Goal: Information Seeking & Learning: Compare options

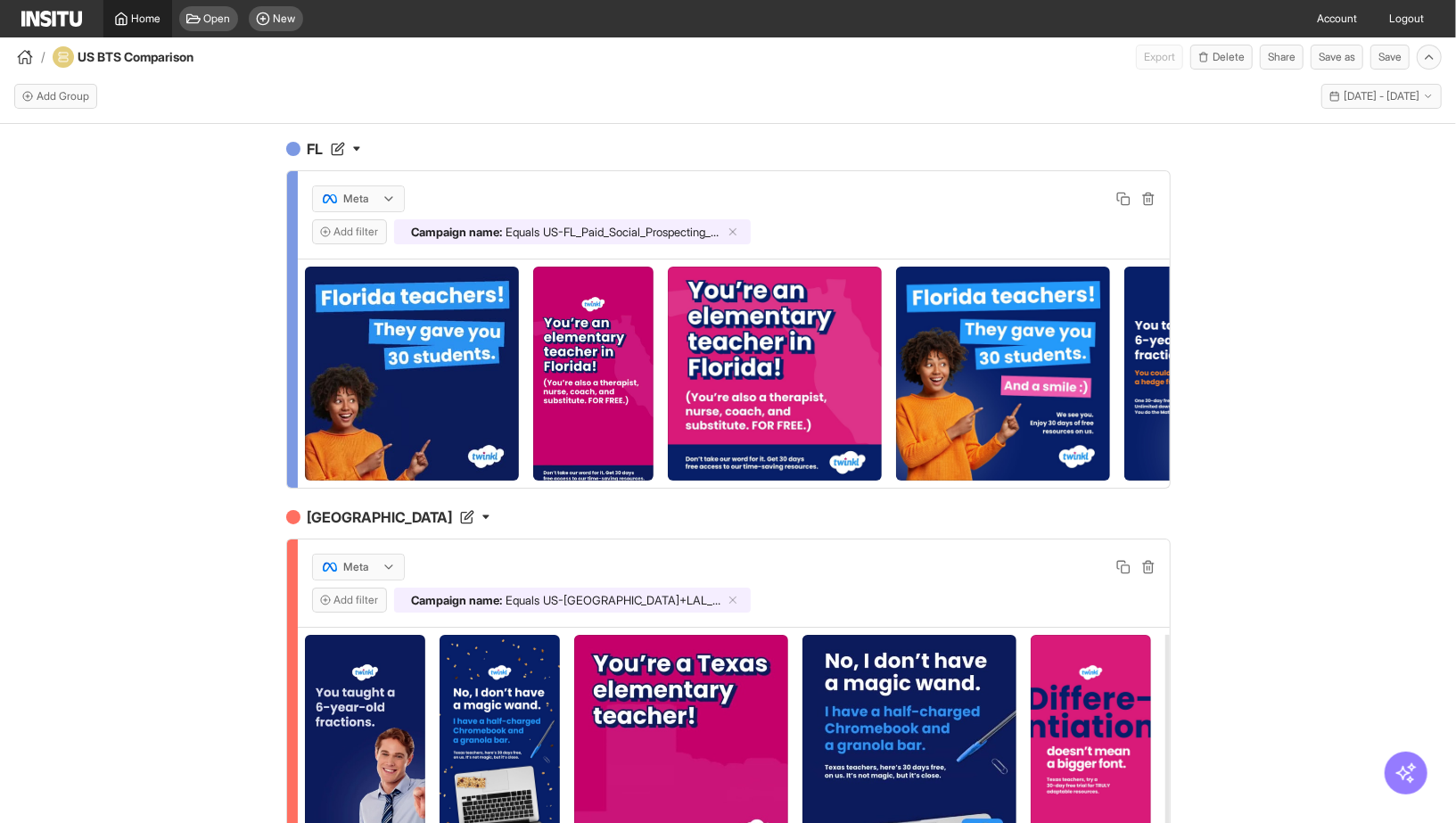
click at [123, 23] on polyline at bounding box center [121, 22] width 4 height 6
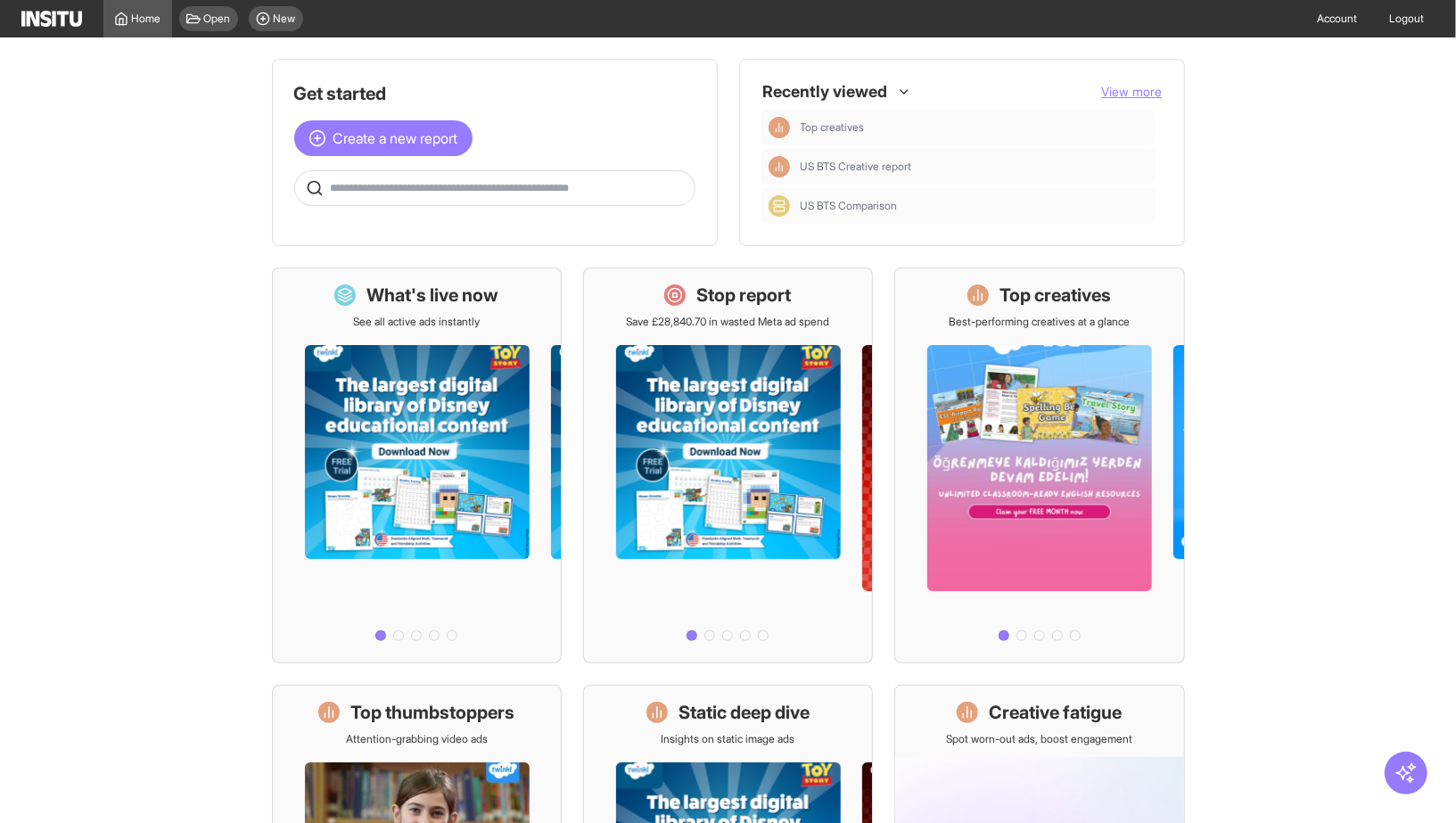
click at [1133, 88] on span "View more" at bounding box center [1132, 91] width 60 height 15
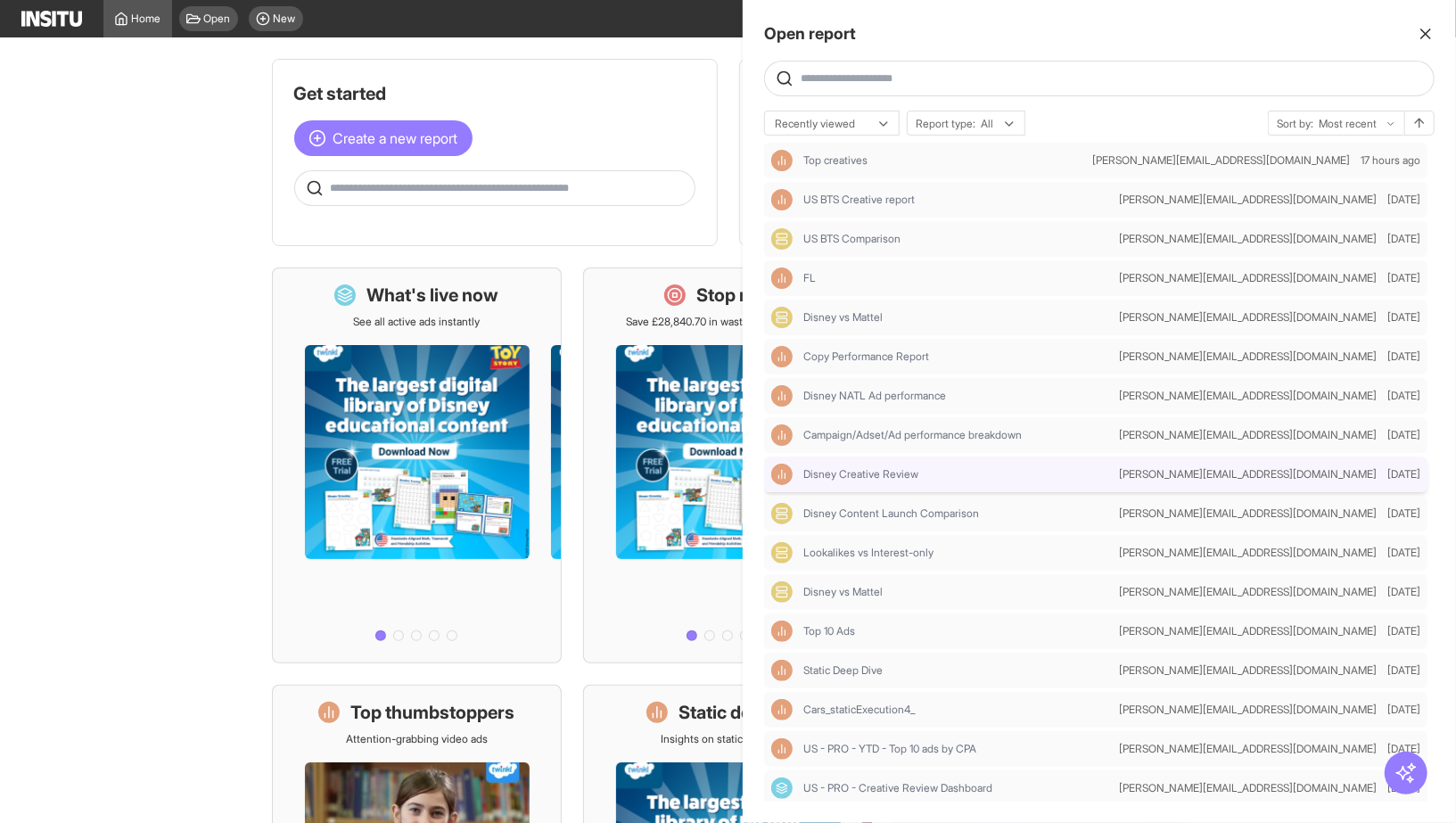
scroll to position [3, 0]
click at [872, 314] on span "Disney vs Mattel" at bounding box center [843, 314] width 79 height 14
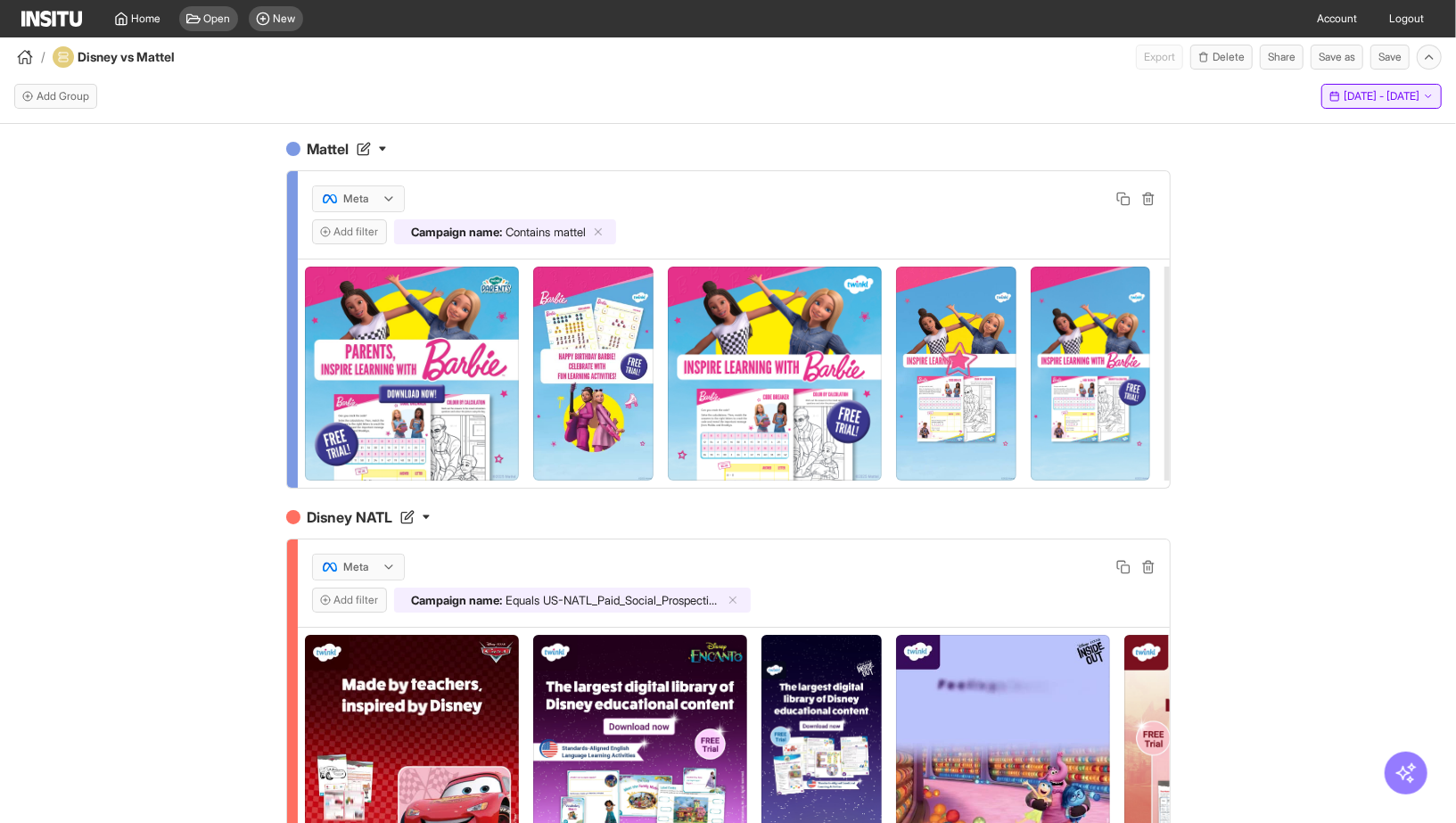
click at [1344, 102] on span "1 Jan 24 - 10 Sep 25" at bounding box center [1381, 96] width 75 height 14
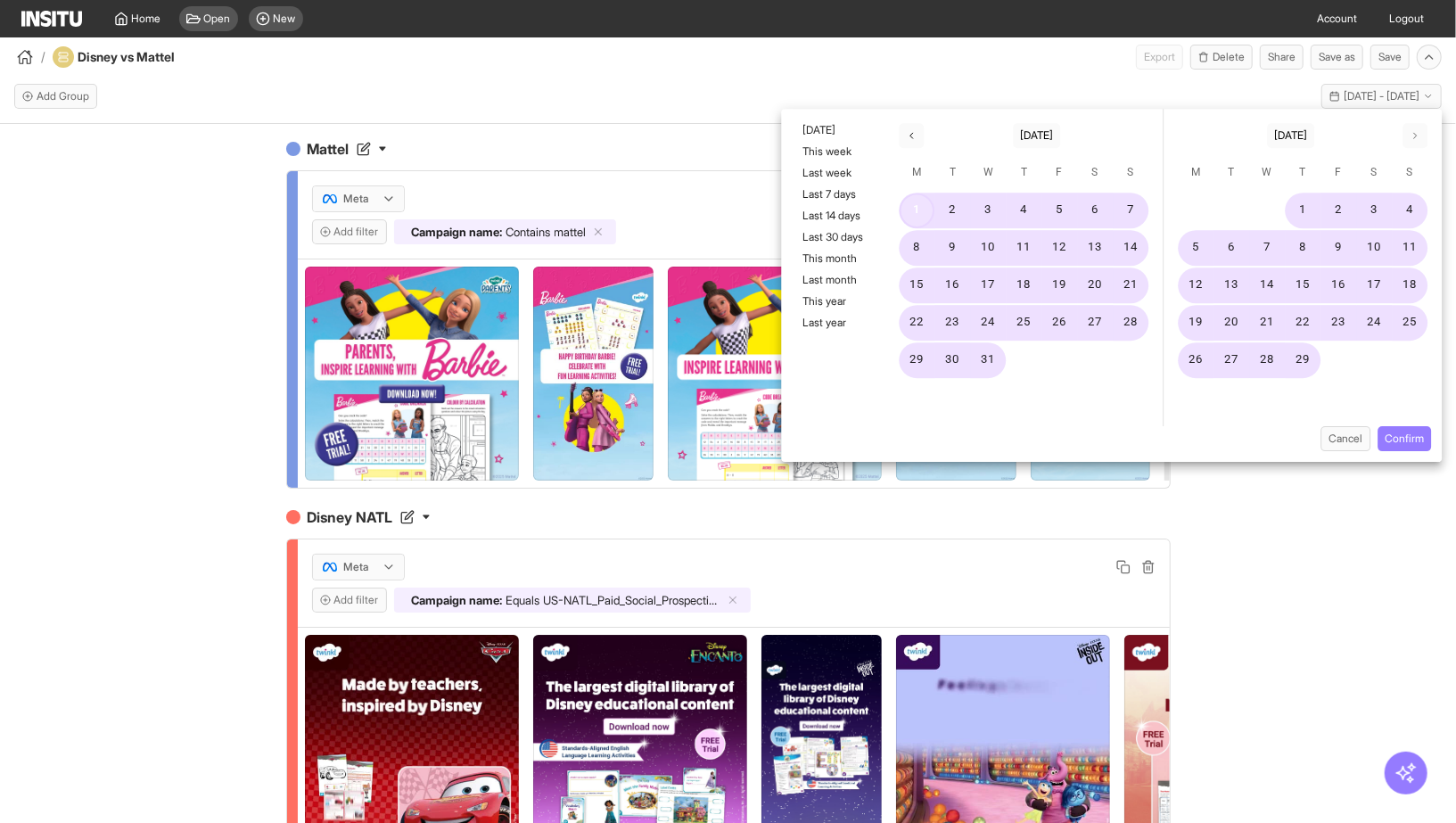
click at [914, 209] on button "1" at bounding box center [918, 210] width 36 height 36
click at [839, 305] on button "This year" at bounding box center [832, 301] width 82 height 22
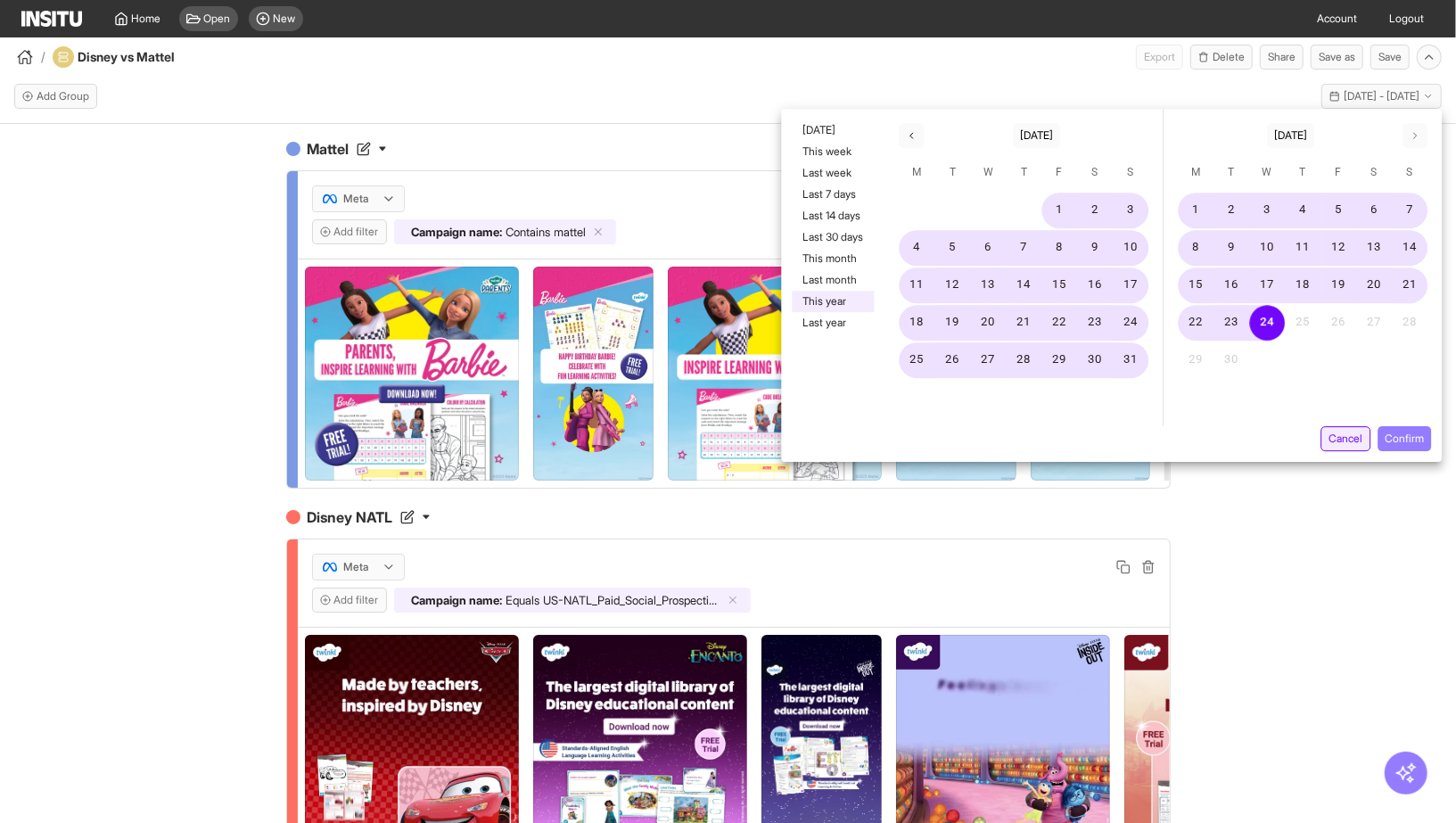
click at [1333, 440] on button "Cancel" at bounding box center [1345, 438] width 50 height 25
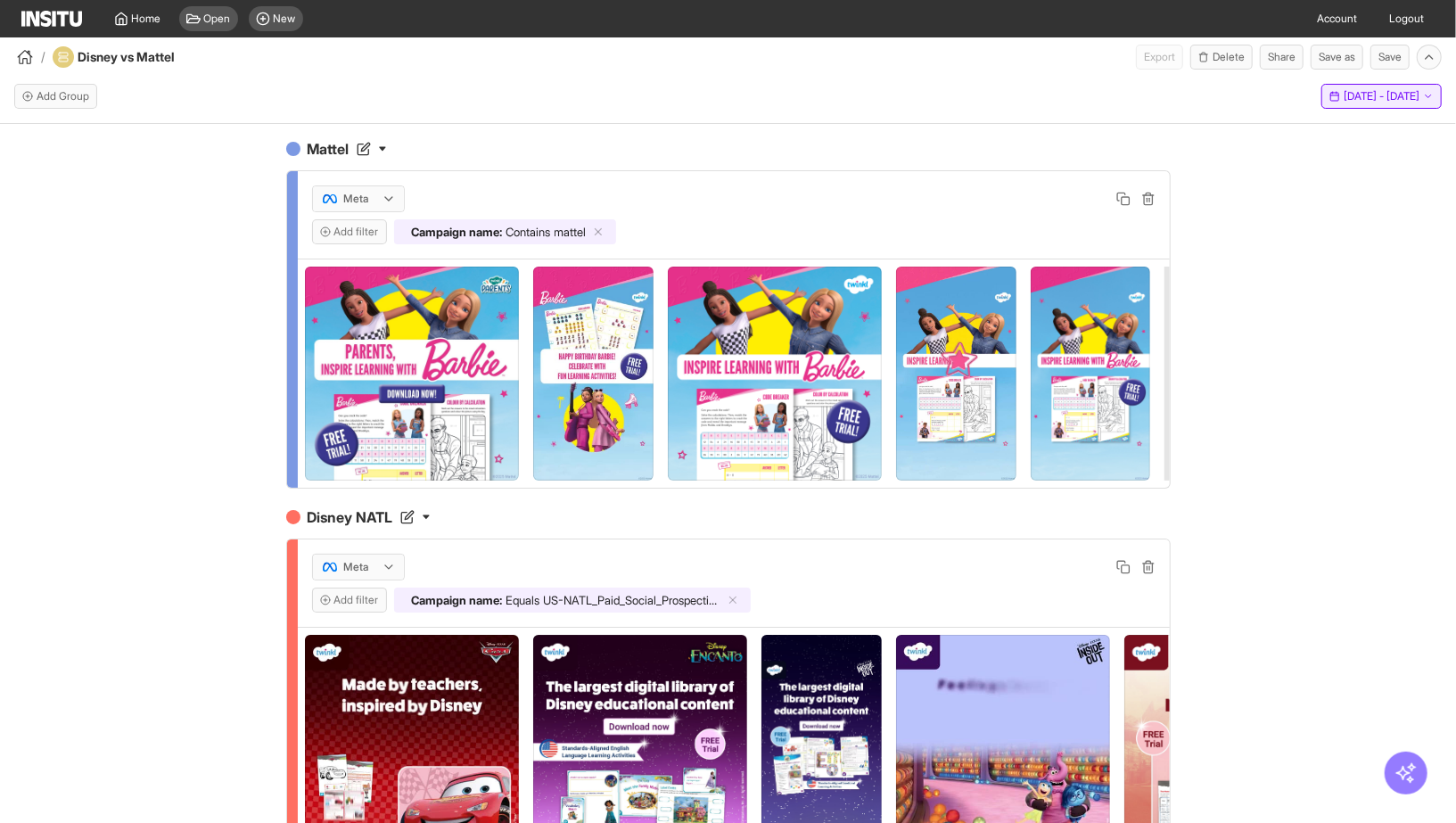
click at [1344, 95] on span "1 Jan 25 - 24 Sep 25" at bounding box center [1381, 96] width 75 height 14
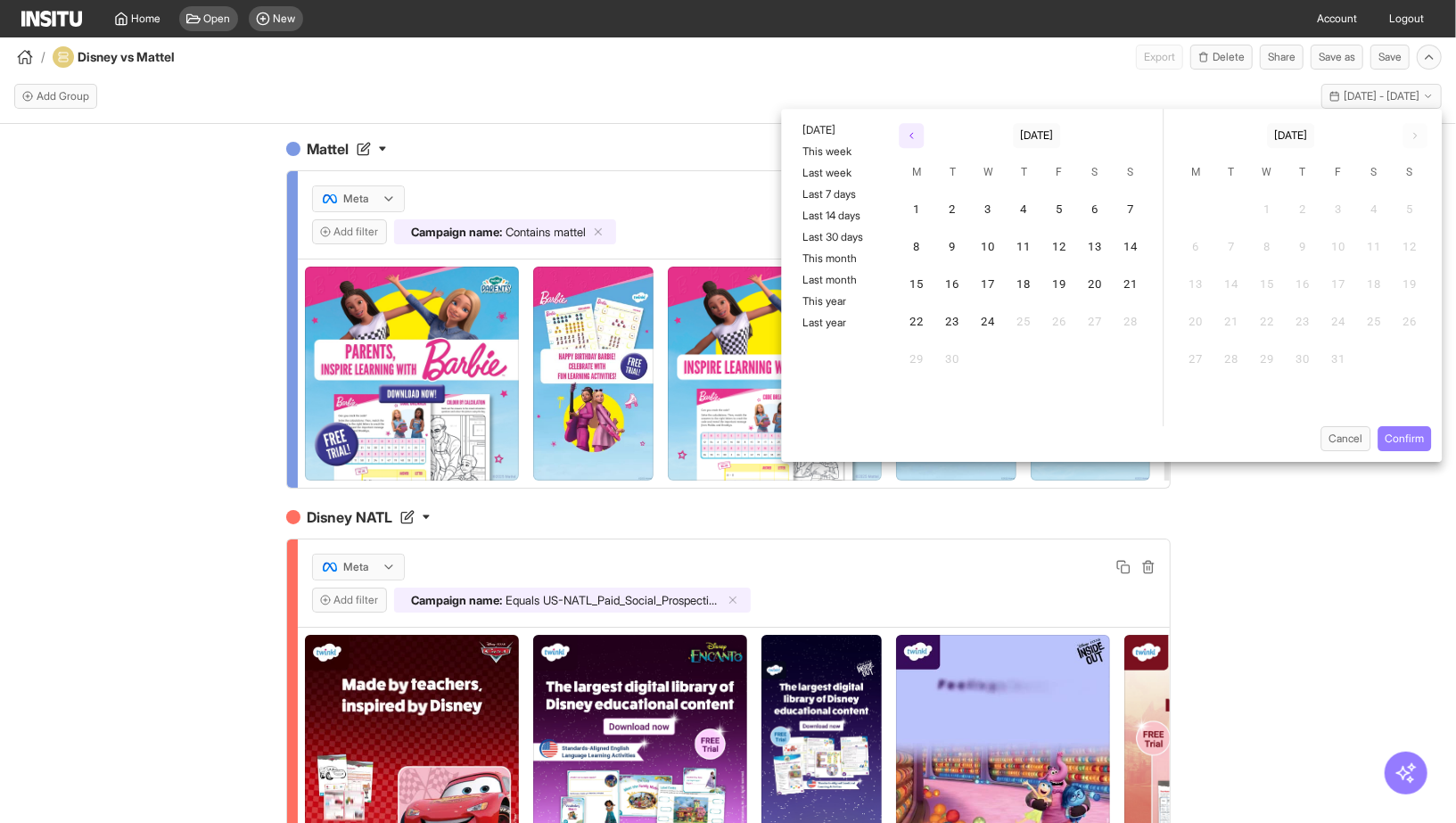
click at [913, 136] on icon "button" at bounding box center [911, 136] width 11 height 11
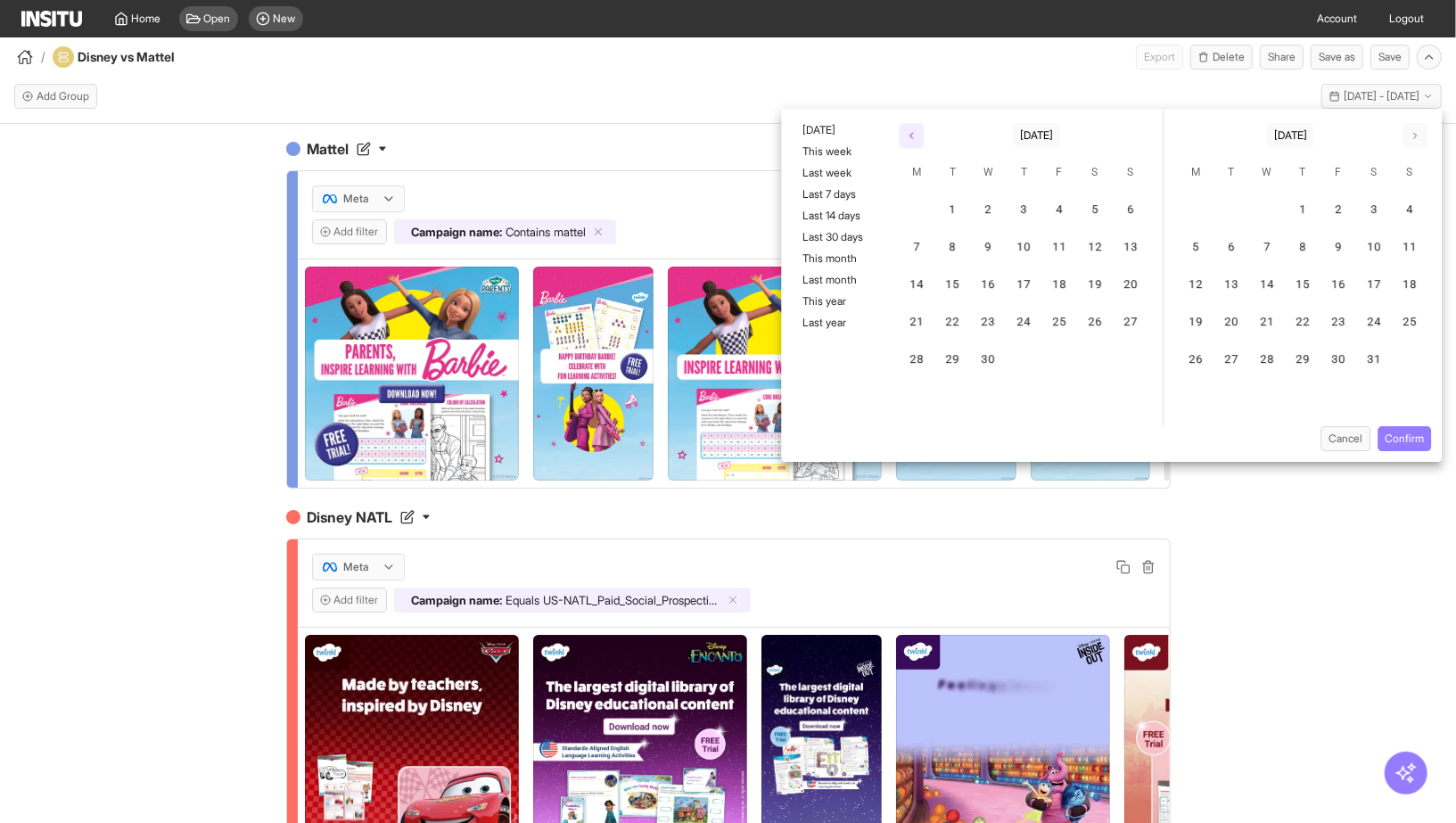
click at [913, 136] on icon "button" at bounding box center [911, 136] width 11 height 11
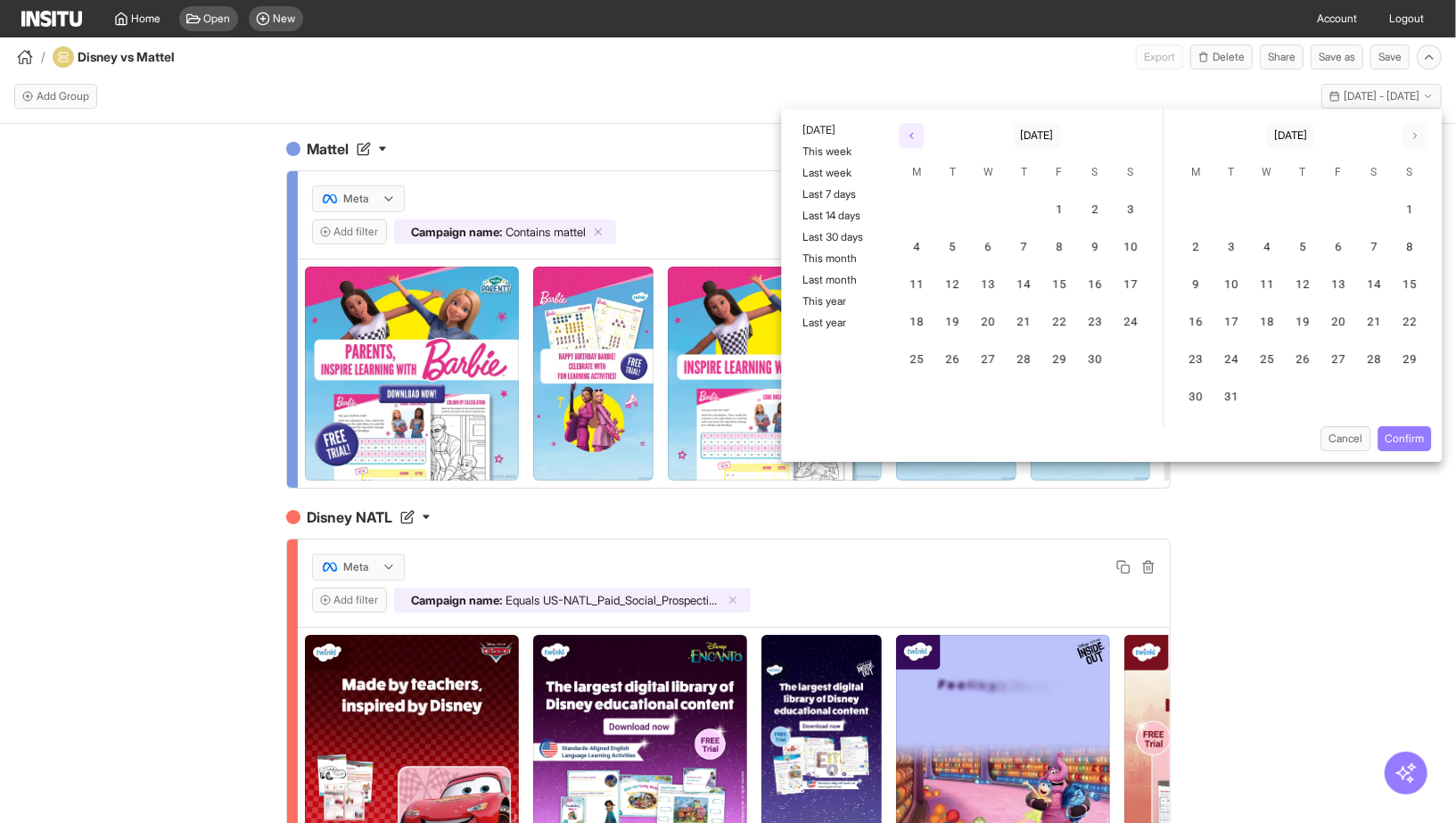
click at [913, 136] on icon "button" at bounding box center [911, 136] width 11 height 11
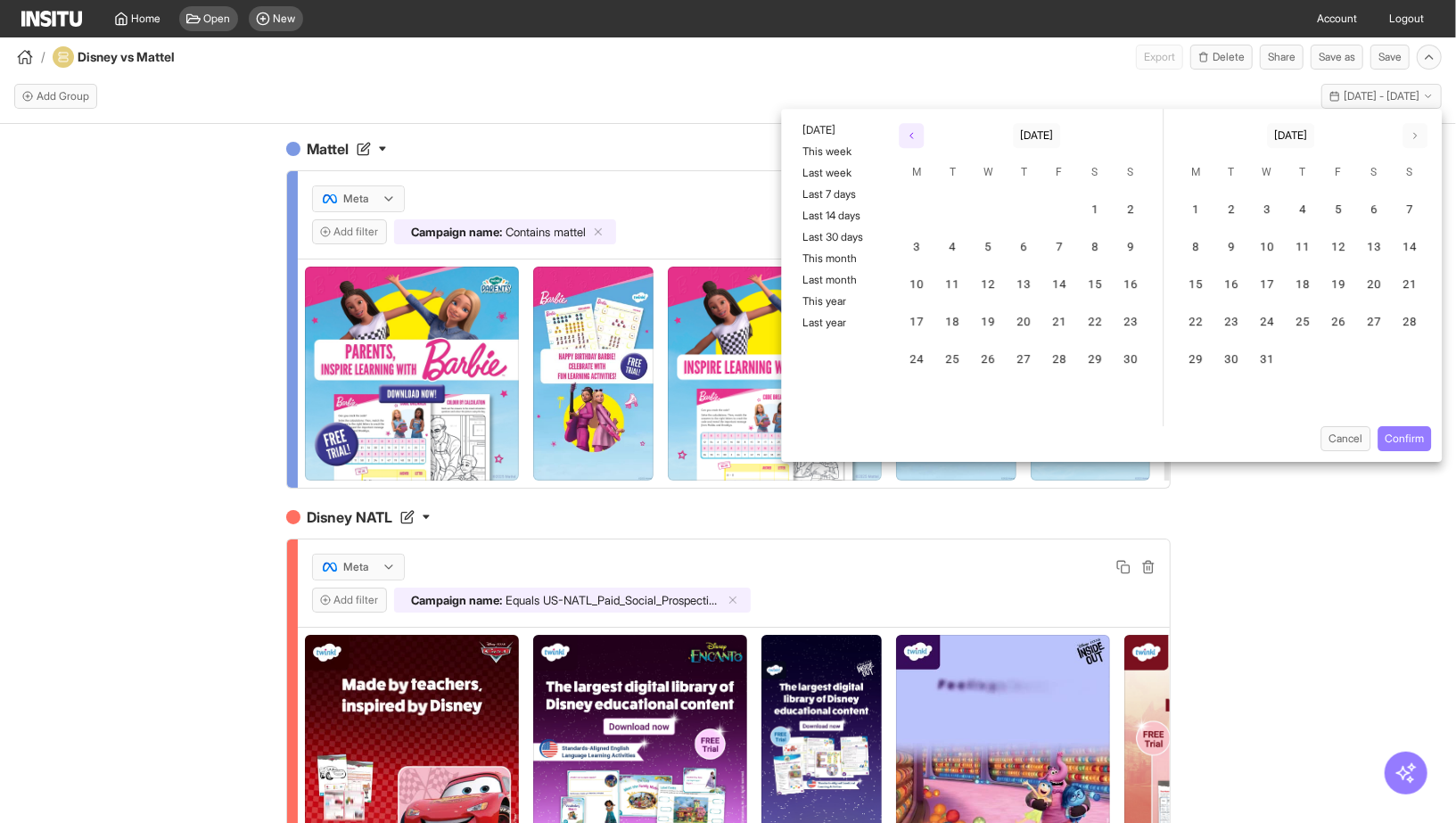
click at [913, 136] on icon "button" at bounding box center [911, 136] width 11 height 11
click at [921, 204] on button "1" at bounding box center [918, 210] width 36 height 36
click at [1416, 135] on icon "button" at bounding box center [1416, 136] width 11 height 11
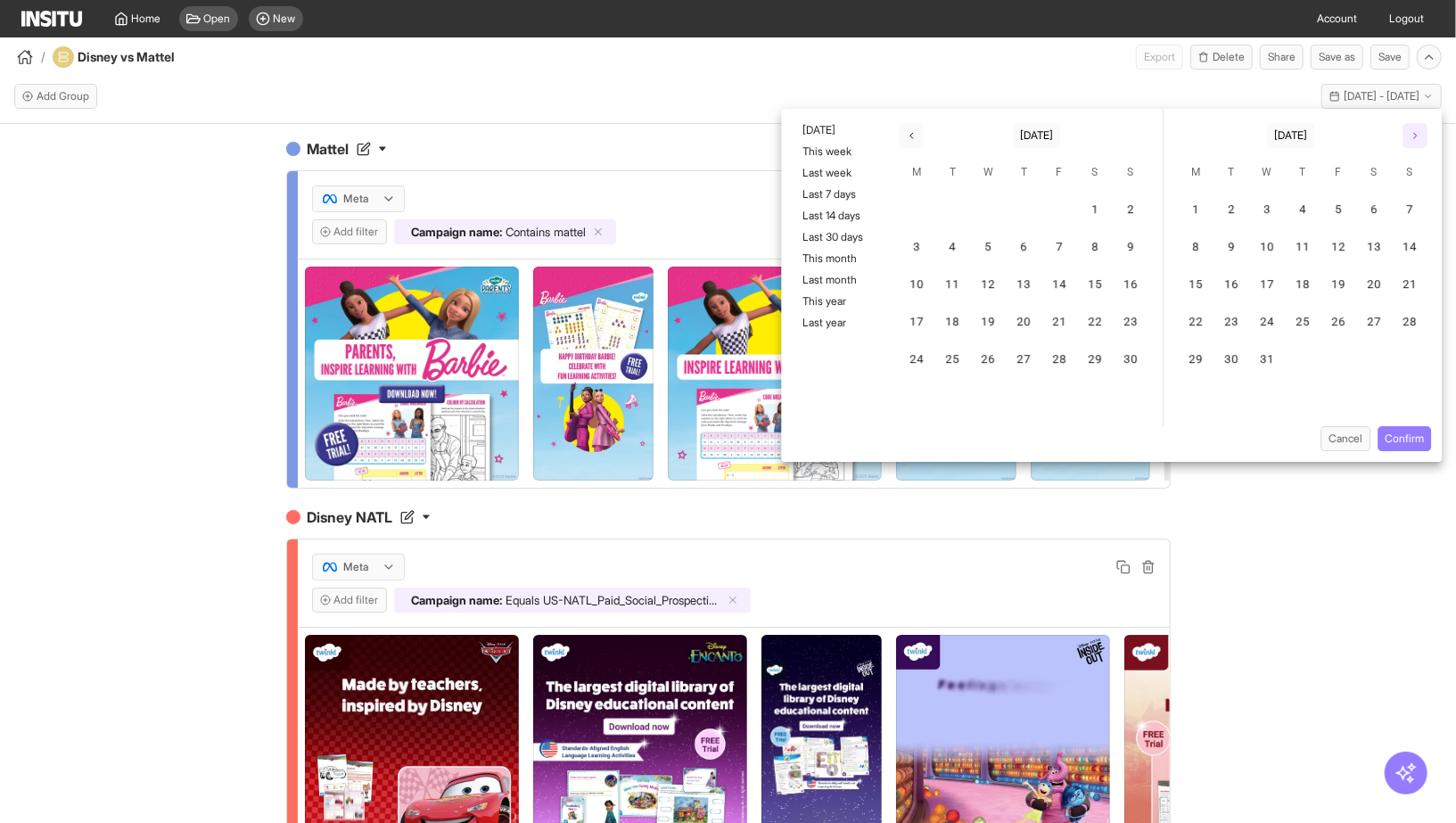
click at [1416, 135] on icon "button" at bounding box center [1416, 136] width 11 height 11
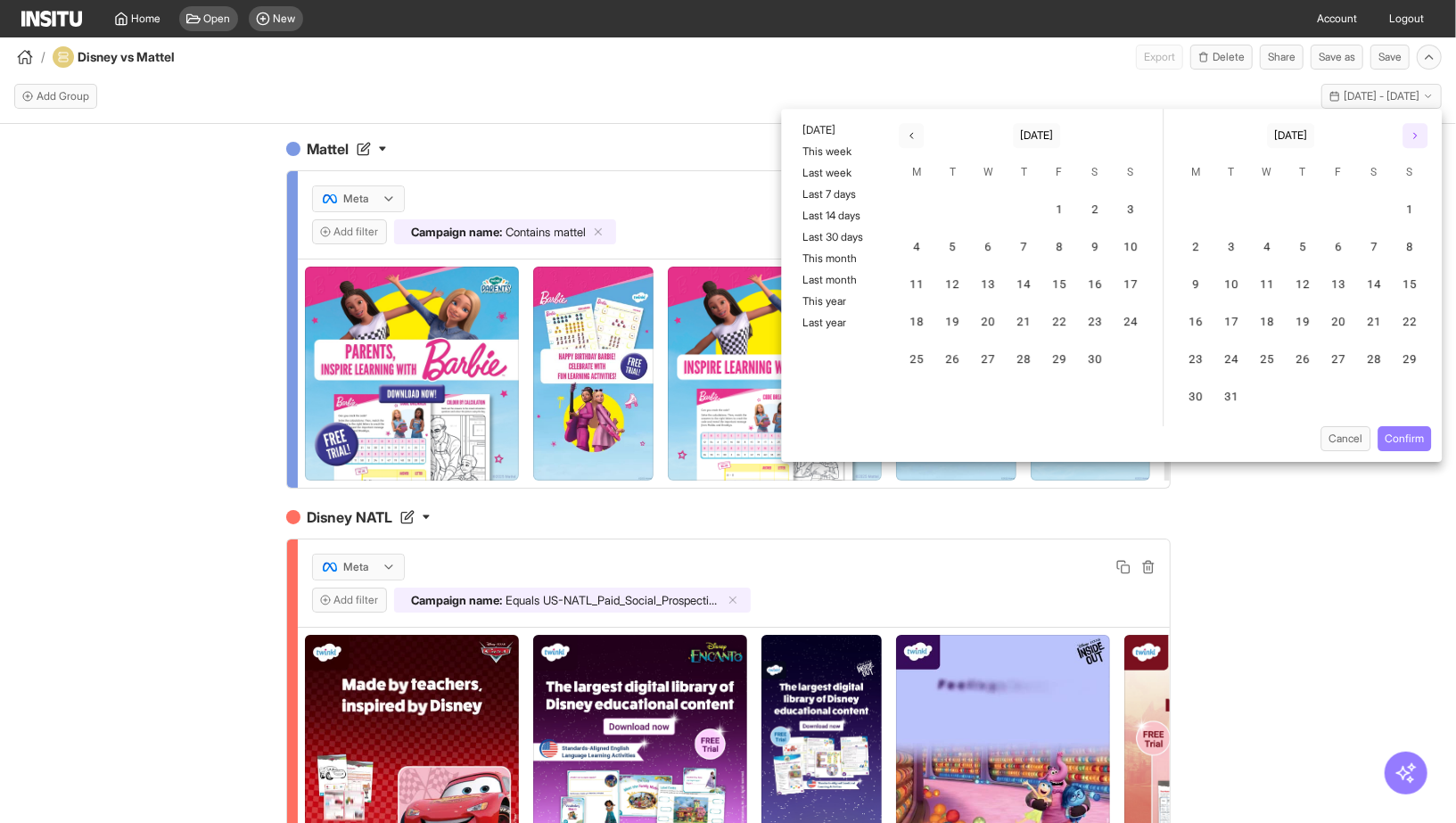
click at [1416, 135] on icon "button" at bounding box center [1416, 136] width 11 height 11
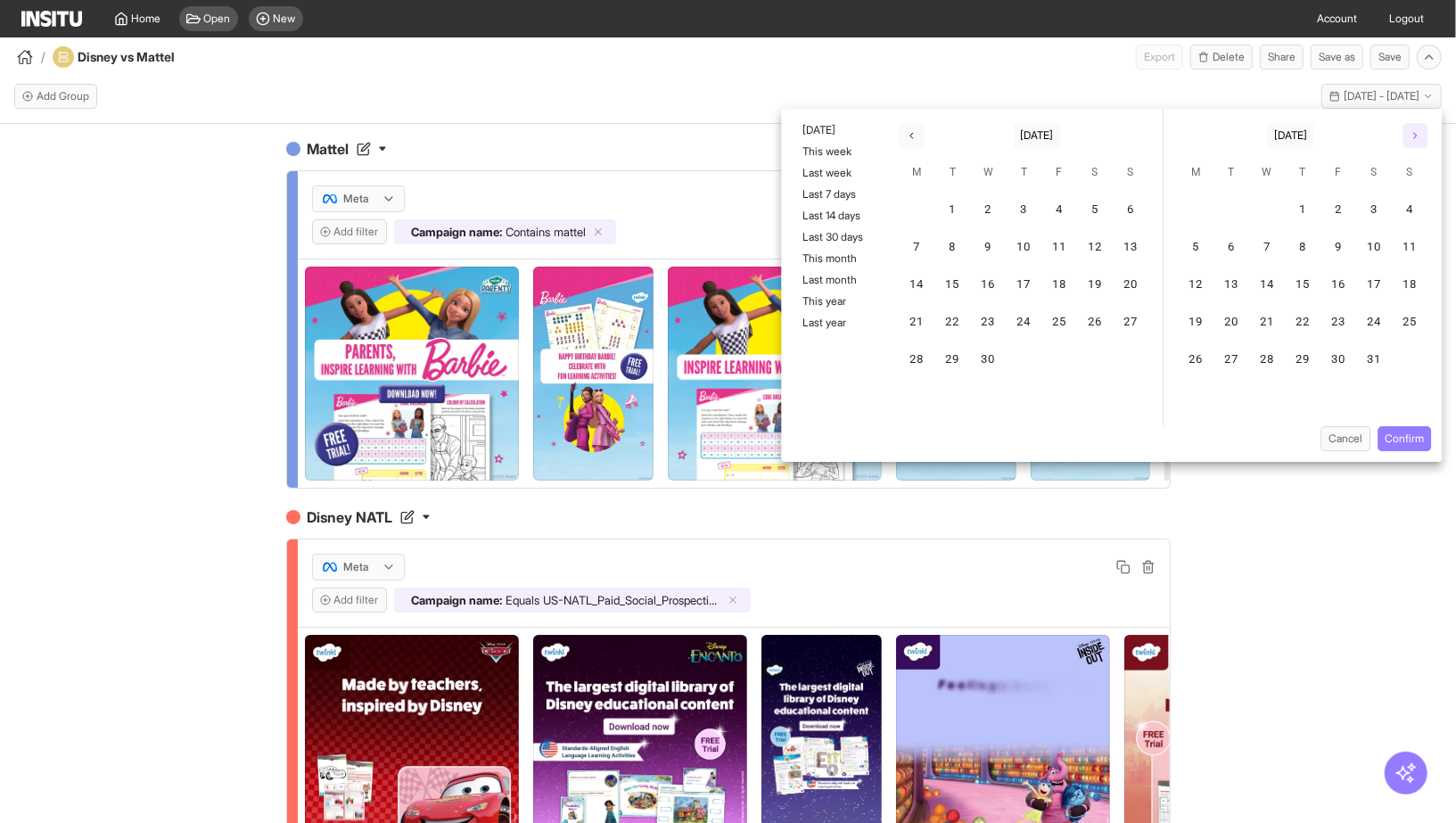
click at [1416, 135] on icon "button" at bounding box center [1416, 136] width 11 height 11
click at [1275, 321] on button "24" at bounding box center [1268, 323] width 36 height 36
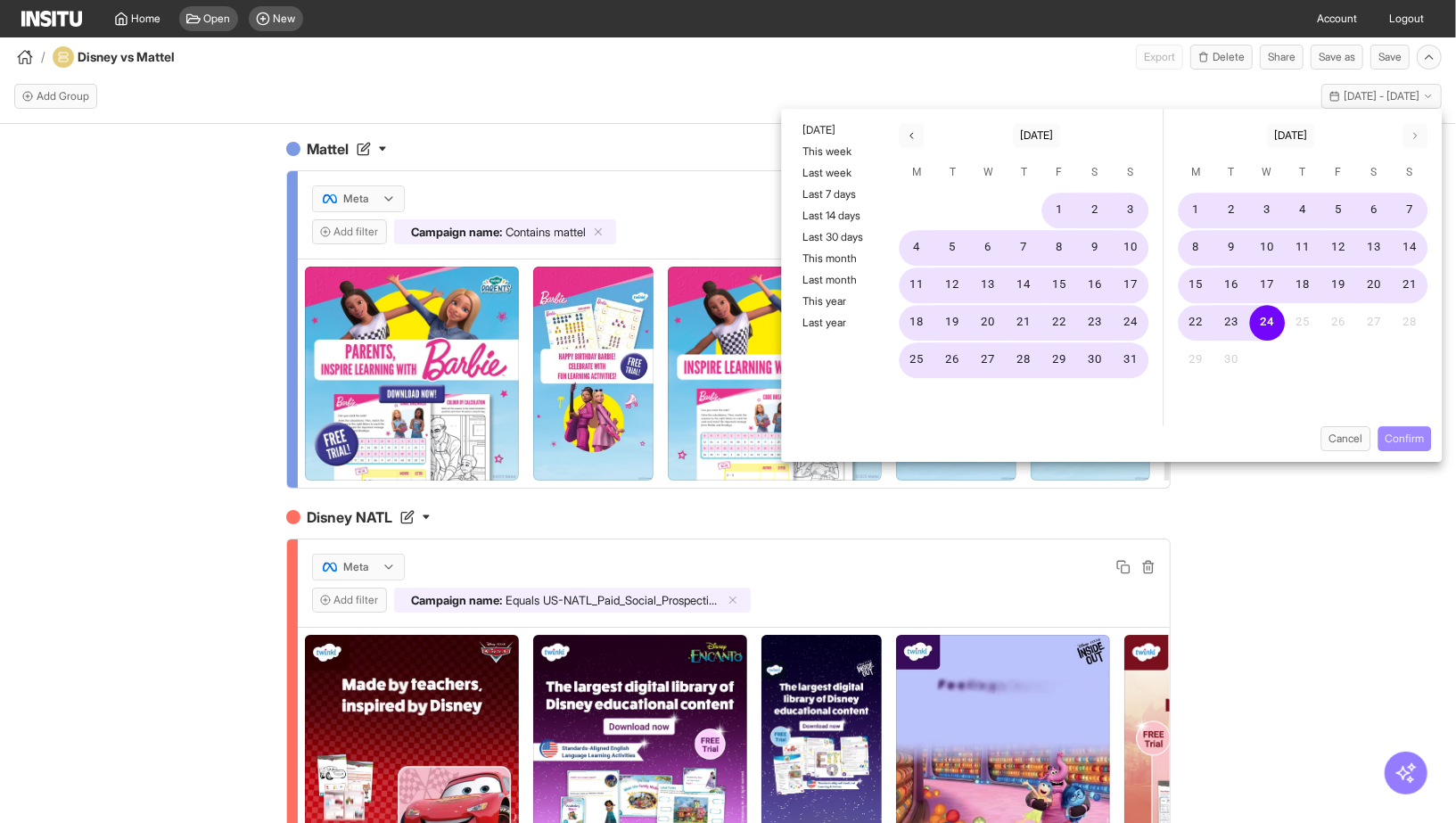
click at [1406, 437] on button "Confirm" at bounding box center [1405, 438] width 54 height 25
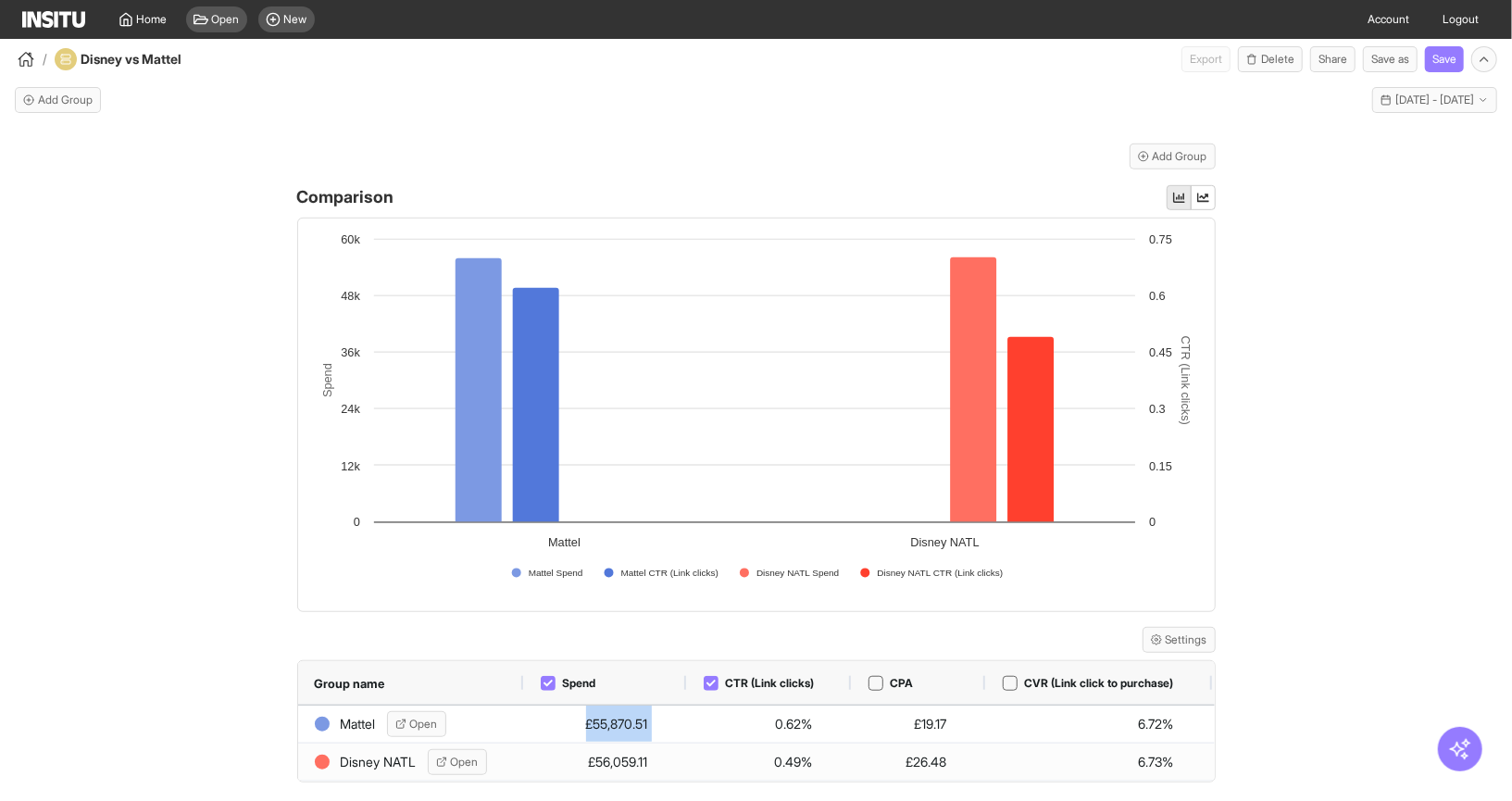
drag, startPoint x: 703, startPoint y: 714, endPoint x: 307, endPoint y: 715, distance: 396.0
click at [307, 715] on div "Mattel Open £55,870.51 0.62% £19.17 6.72% 0.04" at bounding box center [816, 724] width 1037 height 38
click at [1386, 543] on div "Mattel Meta Add filter Campaign name : Contains mattel Disney NATL Meta Add fil…" at bounding box center [756, 482] width 1512 height 706
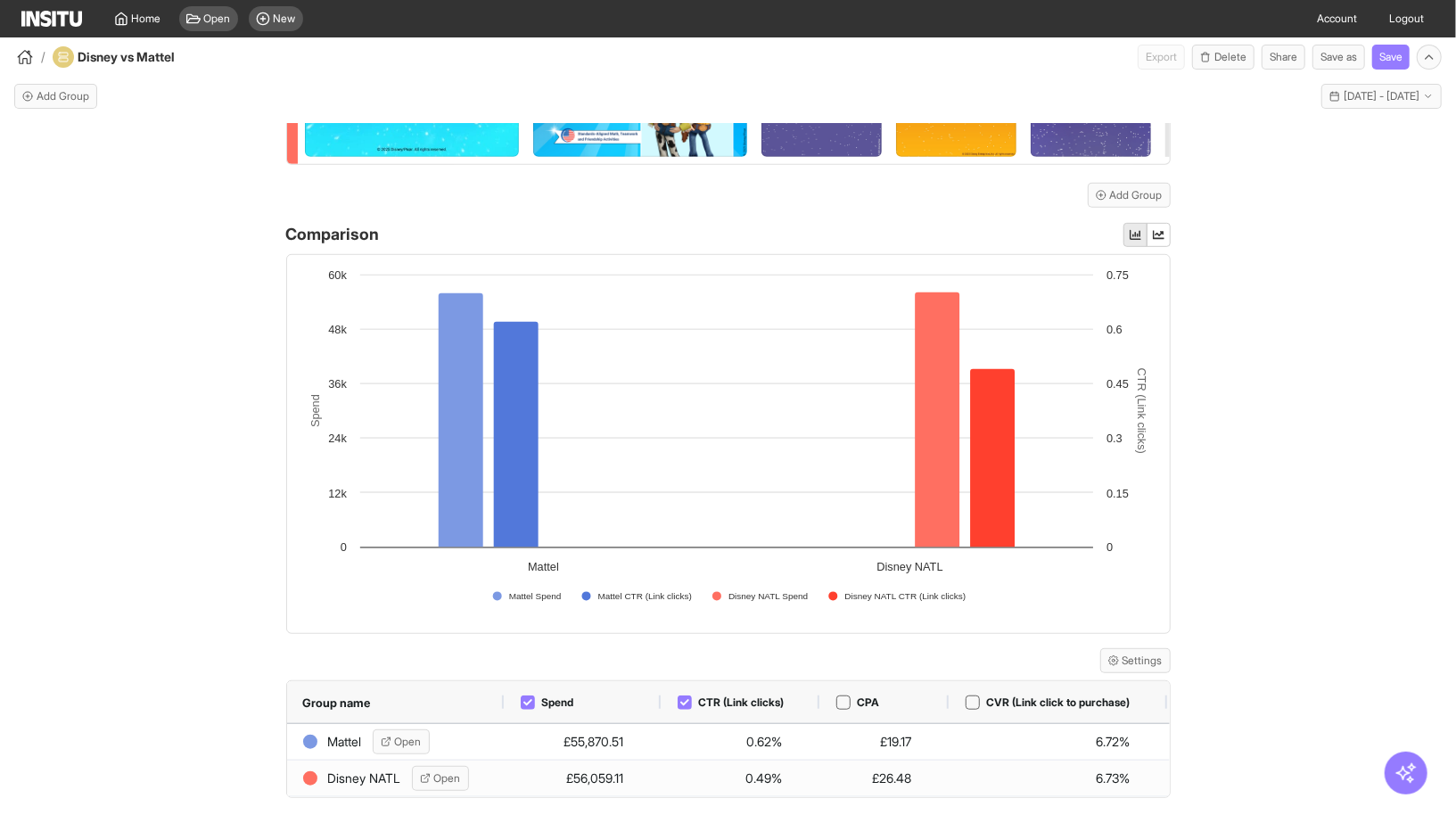
scroll to position [685, 0]
